Goal: Find specific page/section: Find specific page/section

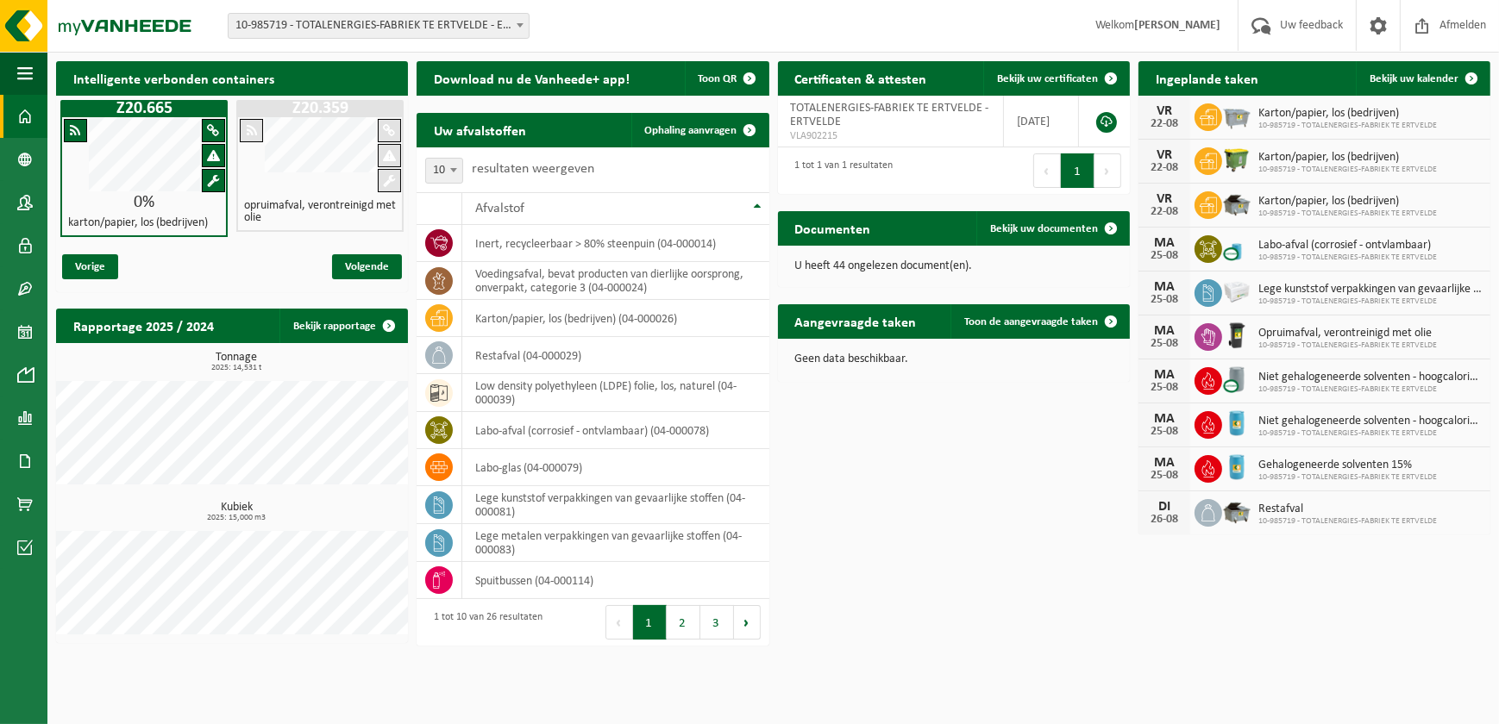
click at [144, 115] on h1 "Z20.665" at bounding box center [144, 108] width 159 height 17
click at [100, 264] on span "Vorige" at bounding box center [90, 266] width 56 height 25
click at [91, 261] on span "Vorige" at bounding box center [90, 266] width 56 height 25
click at [354, 260] on span "Volgende" at bounding box center [367, 266] width 70 height 25
click at [372, 268] on span "Volgende" at bounding box center [367, 266] width 70 height 25
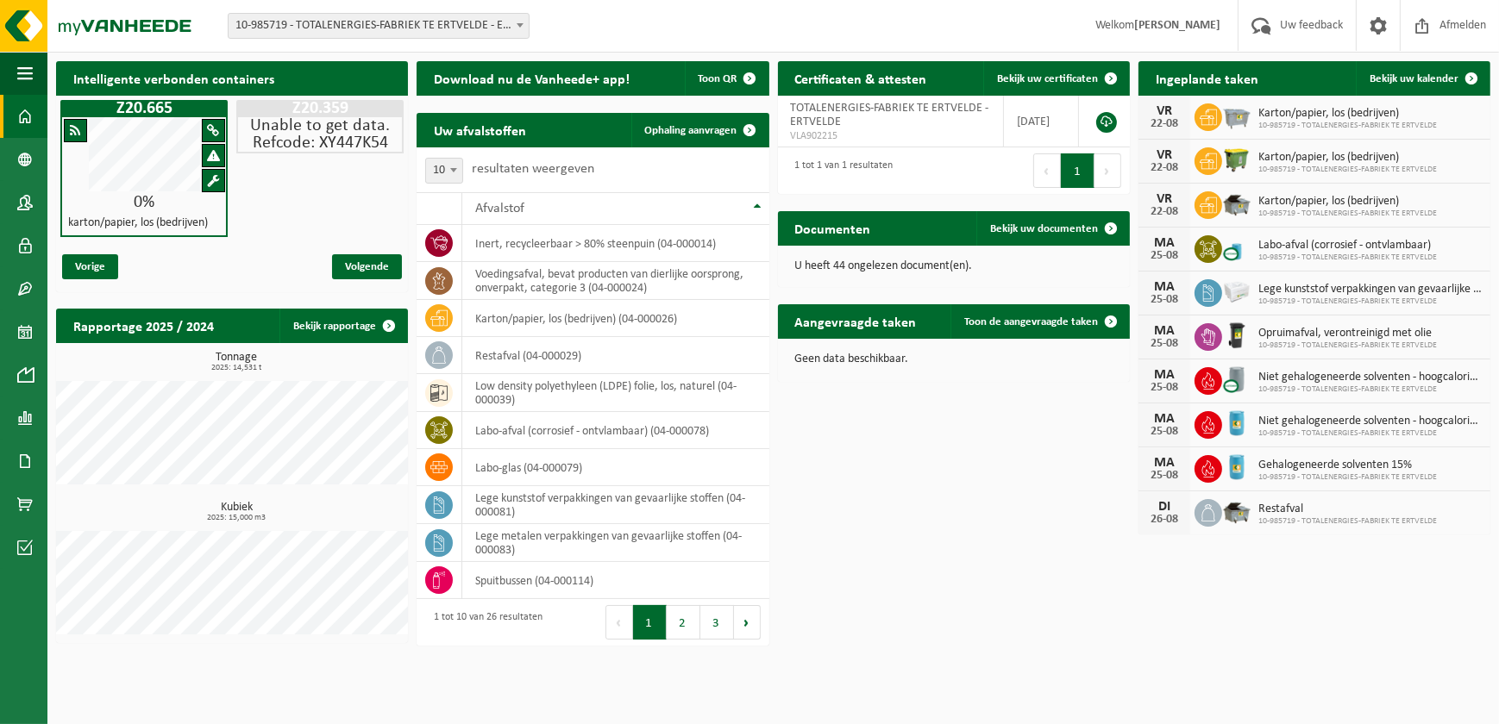
click at [210, 155] on span at bounding box center [213, 155] width 13 height 13
click at [210, 129] on span at bounding box center [213, 130] width 12 height 13
click at [212, 149] on span at bounding box center [213, 155] width 13 height 13
click at [157, 214] on div "karton/papier, los (bedrijven)" at bounding box center [144, 223] width 164 height 24
